Goal: Task Accomplishment & Management: Use online tool/utility

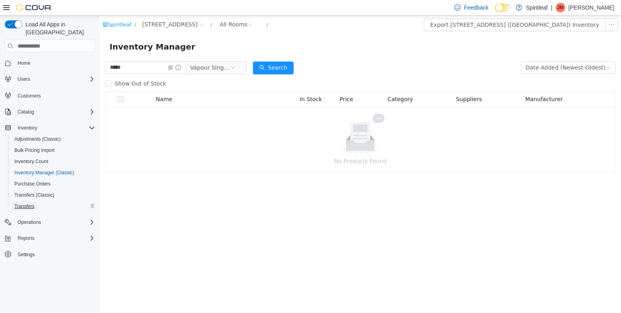
click at [21, 203] on span "Transfers" at bounding box center [24, 206] width 20 height 6
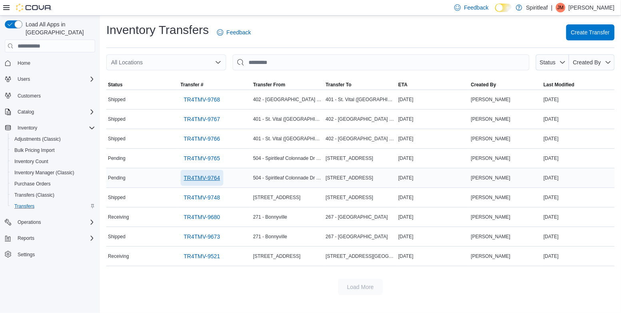
click at [209, 178] on span "TR4TMV-9764" at bounding box center [202, 178] width 36 height 8
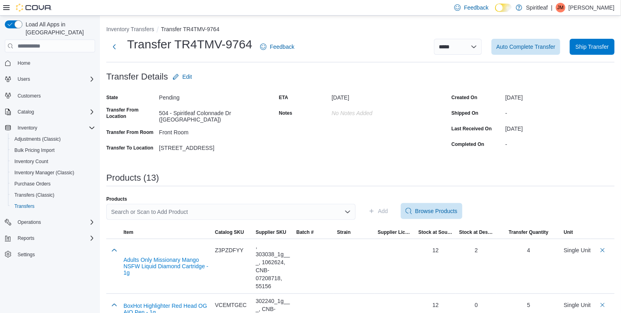
click at [274, 208] on div "Search or Scan to Add Product" at bounding box center [230, 212] width 249 height 16
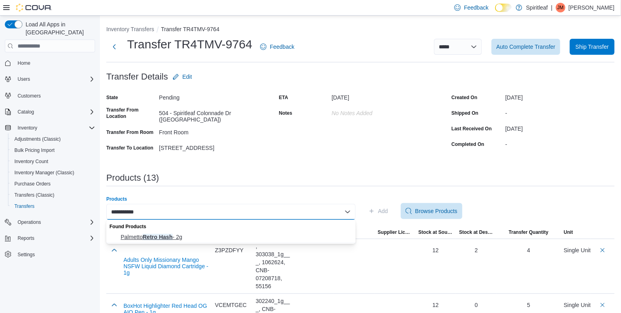
type input "**********"
click at [285, 236] on span "Palmetto Retro Hash - 2g" at bounding box center [236, 237] width 230 height 8
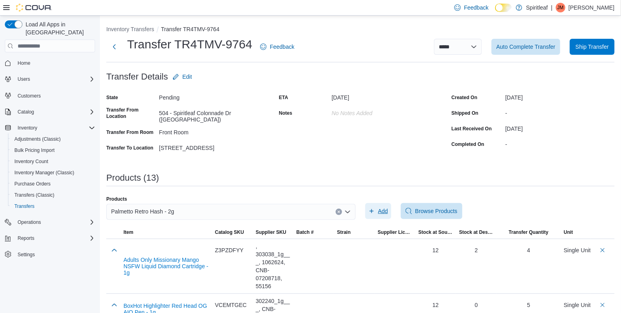
click at [379, 212] on span "Add" at bounding box center [383, 211] width 10 height 8
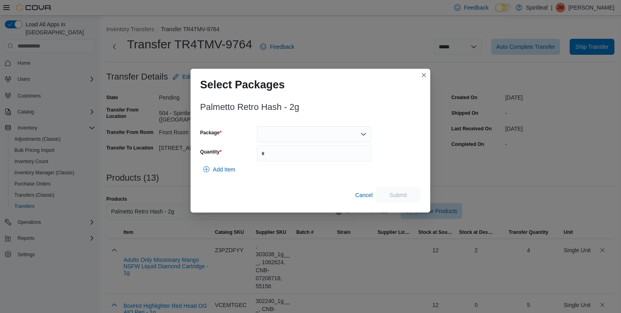
click at [272, 130] on div at bounding box center [314, 134] width 115 height 16
click at [268, 157] on span "VA300145" at bounding box center [314, 160] width 105 height 8
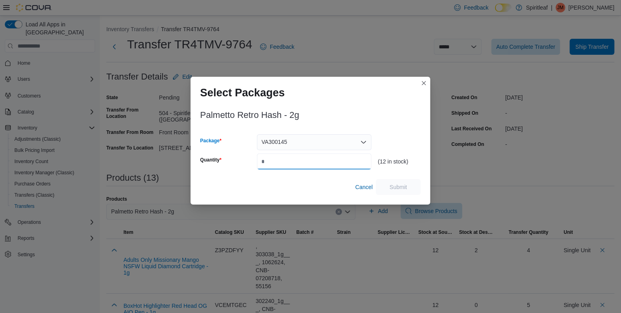
click at [273, 167] on input "Quantity" at bounding box center [314, 161] width 115 height 16
type input "*"
click at [409, 190] on span "Submit" at bounding box center [398, 187] width 35 height 16
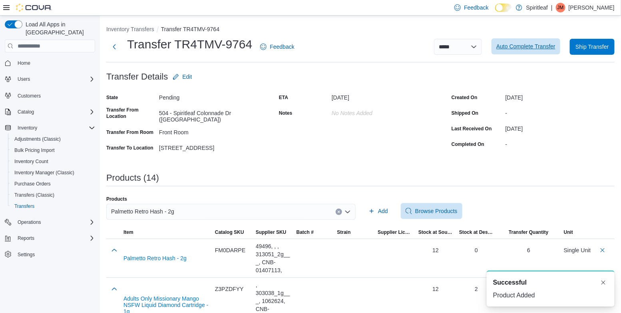
click at [507, 46] on span "Auto Complete Transfer" at bounding box center [525, 46] width 59 height 8
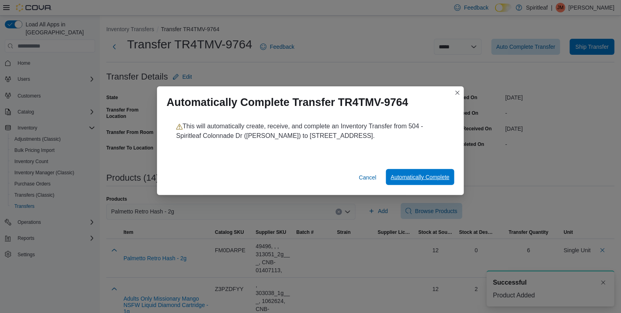
click at [415, 183] on span "Automatically Complete" at bounding box center [420, 177] width 59 height 16
